Goal: Navigation & Orientation: Find specific page/section

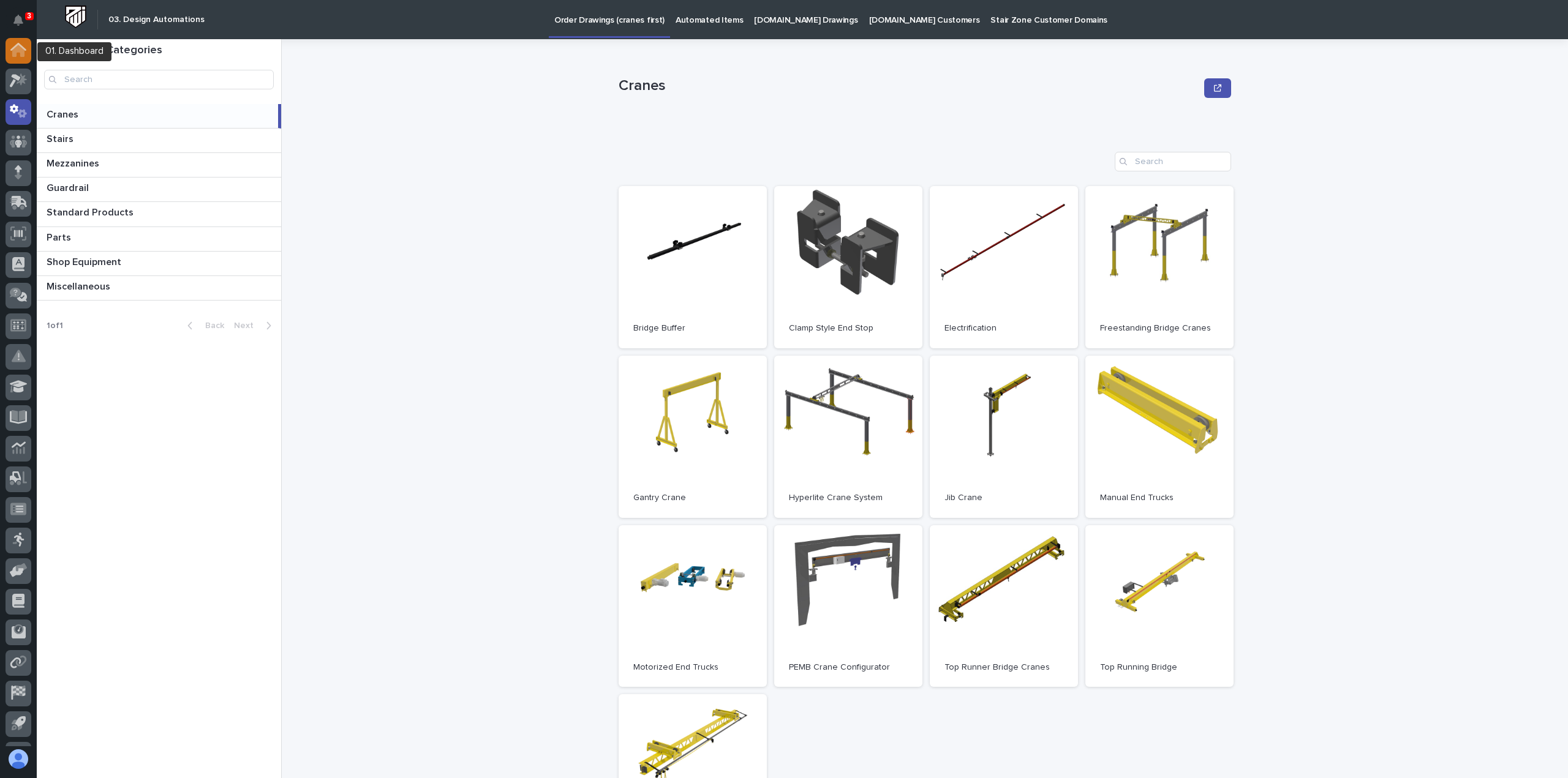
click at [15, 46] on icon at bounding box center [18, 46] width 16 height 8
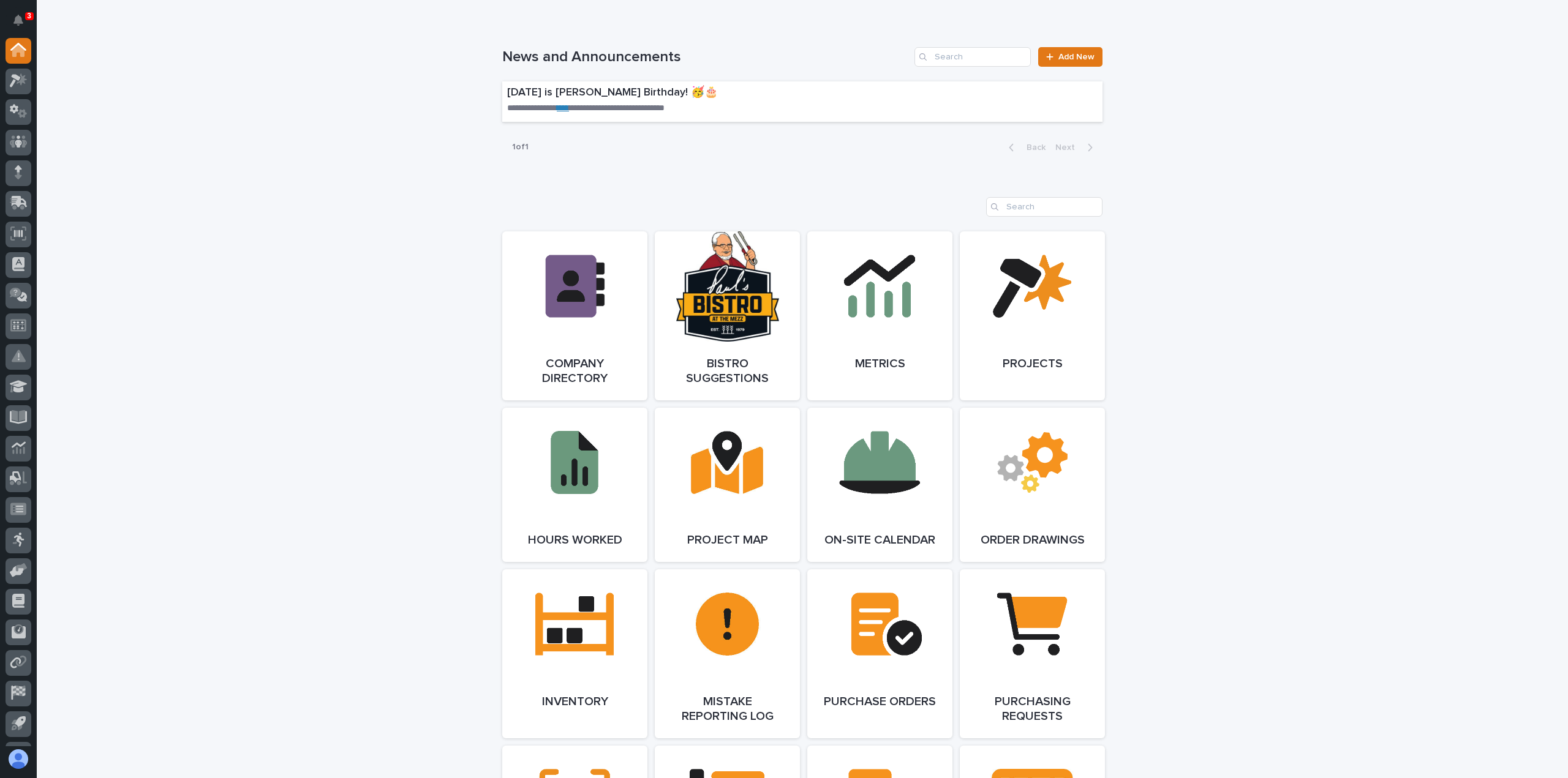
scroll to position [980, 0]
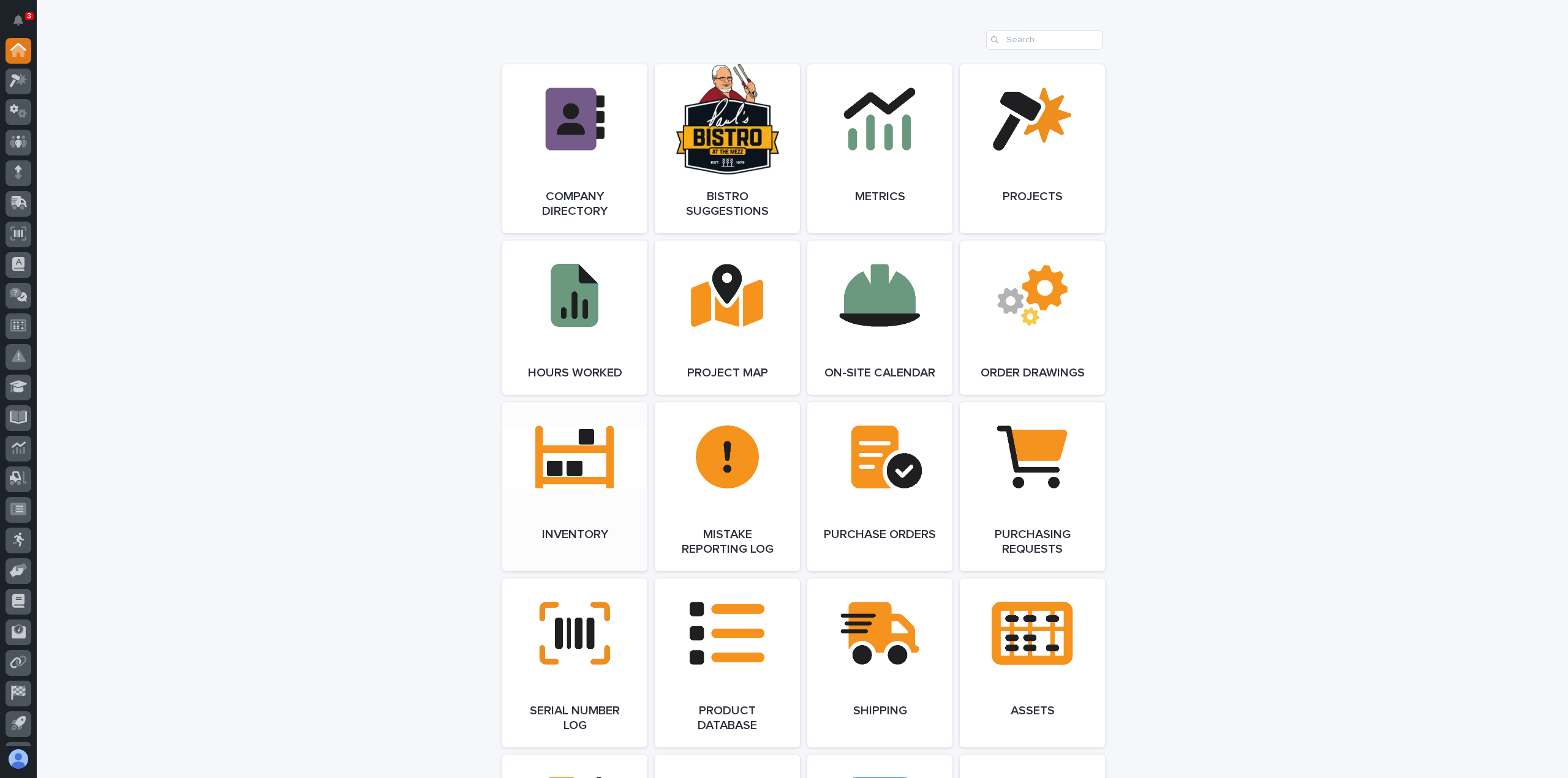
click at [553, 459] on link "Open Link" at bounding box center [574, 487] width 145 height 169
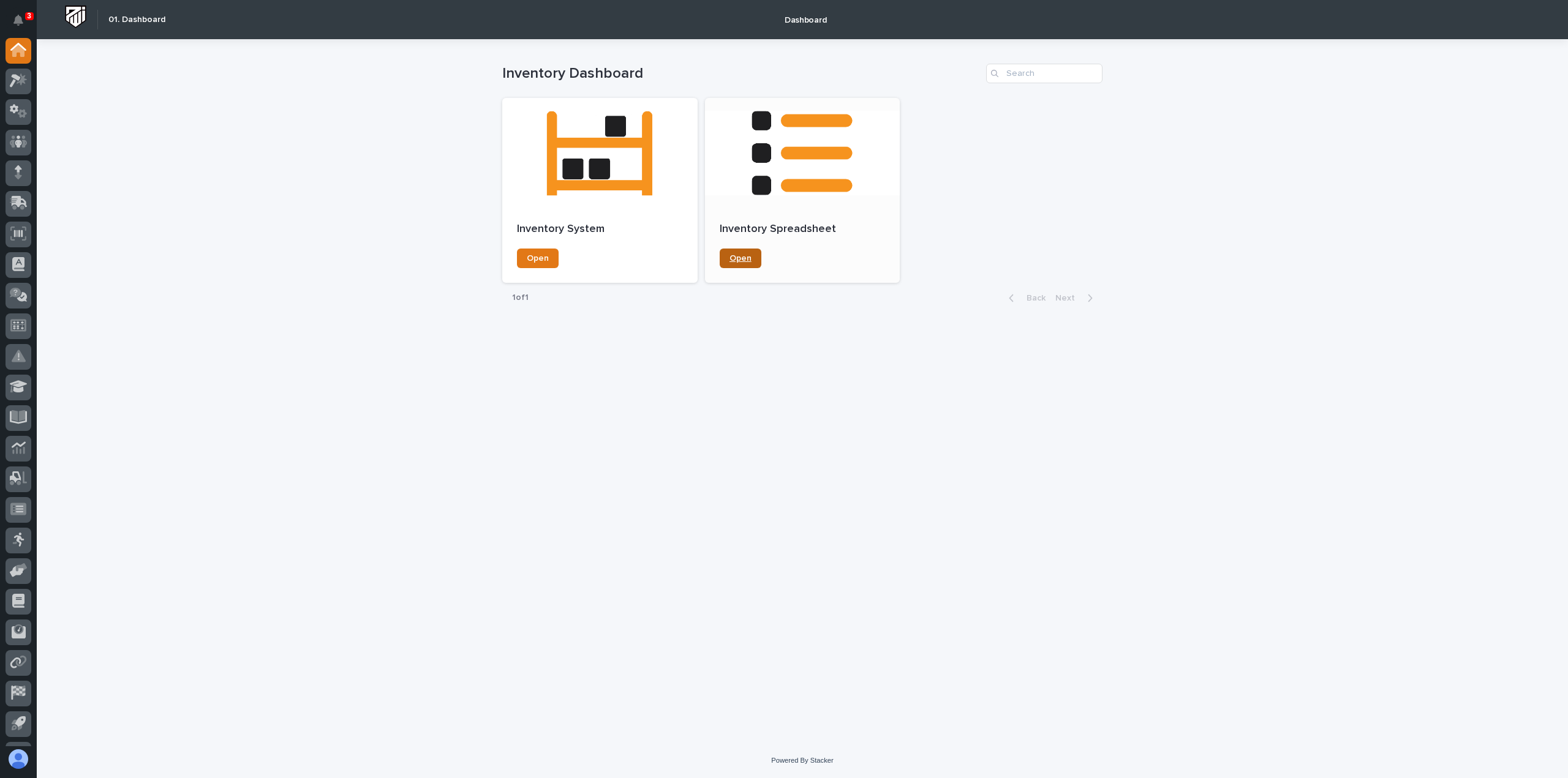
click at [738, 254] on span "Open" at bounding box center [740, 258] width 22 height 8
